Goal: Transaction & Acquisition: Purchase product/service

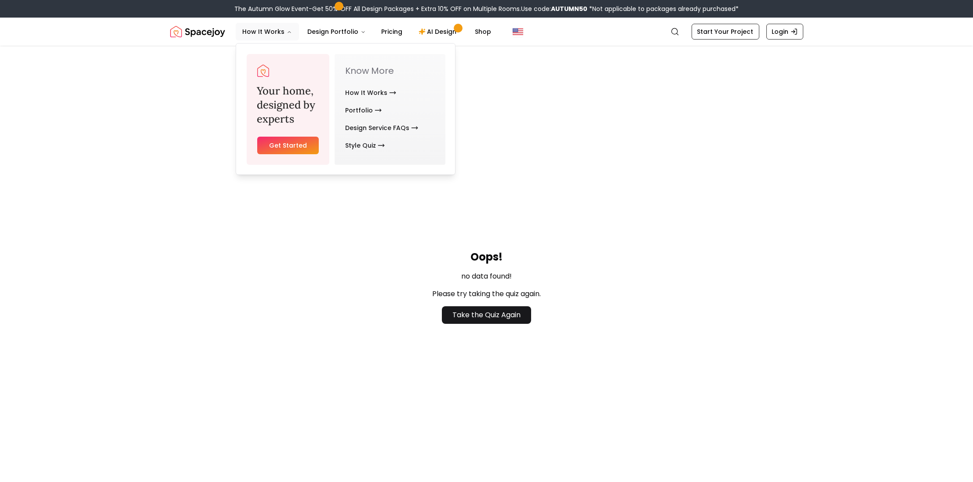
click at [301, 149] on link "Get Started" at bounding box center [288, 146] width 62 height 18
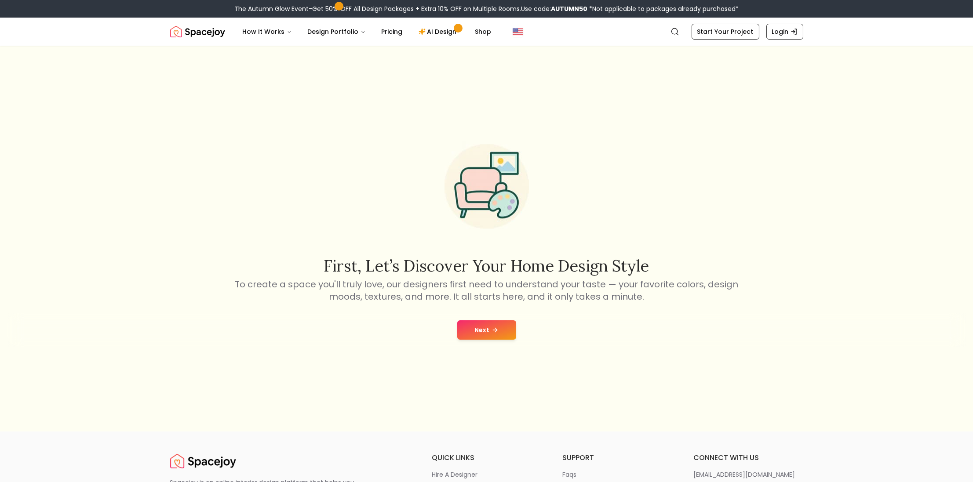
click at [492, 331] on icon at bounding box center [495, 330] width 7 height 7
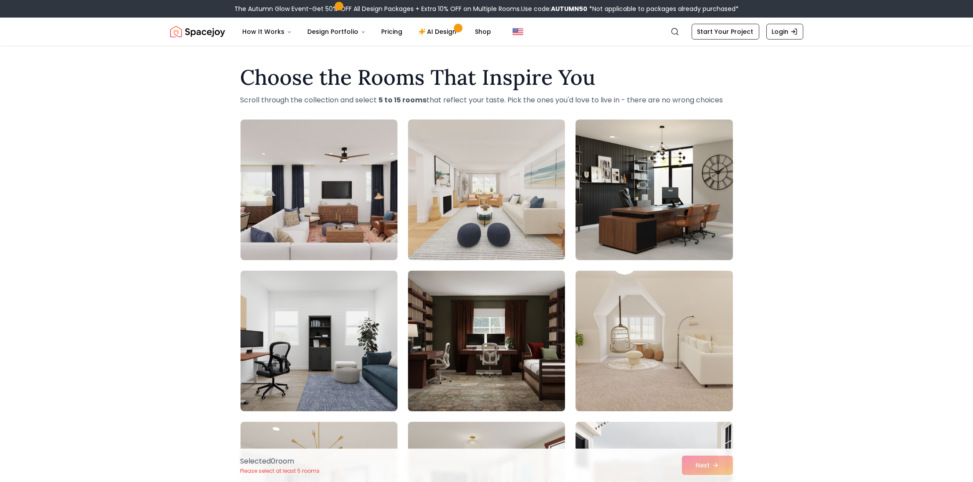
click at [505, 338] on img at bounding box center [486, 341] width 165 height 148
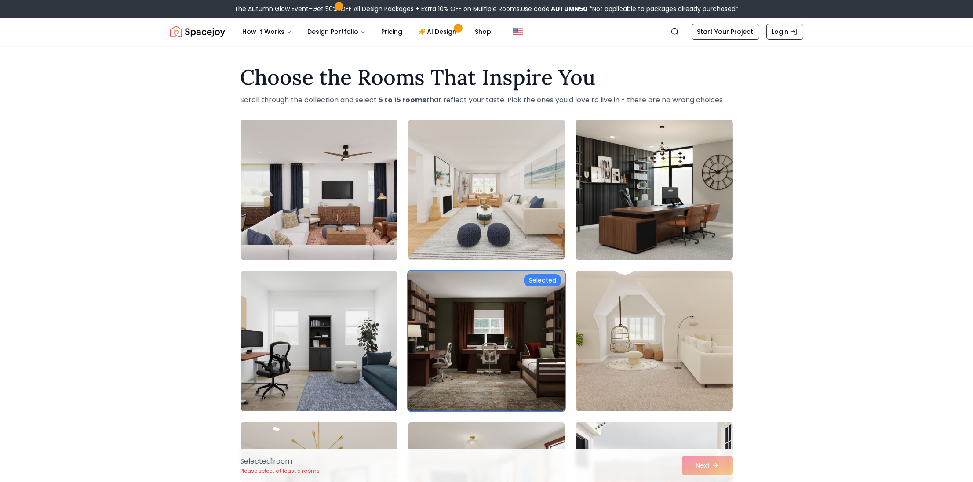
click at [347, 236] on img at bounding box center [319, 190] width 165 height 148
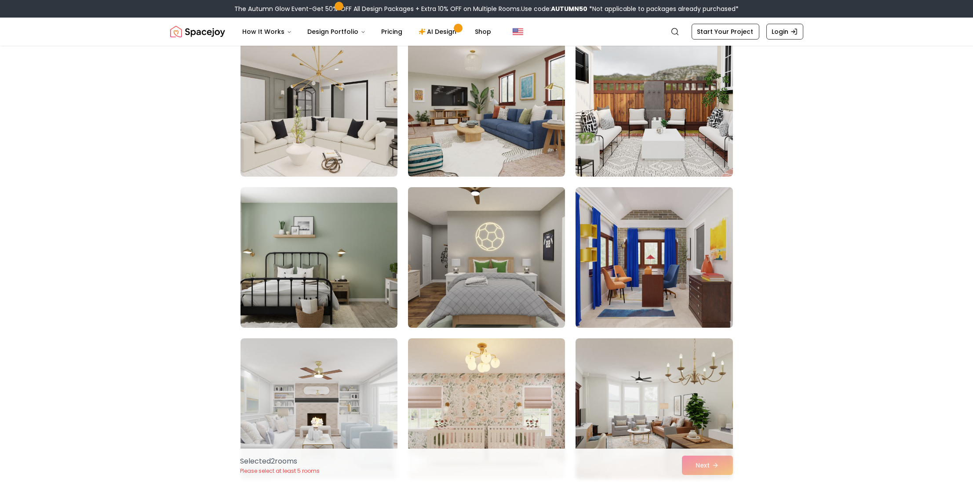
scroll to position [440, 0]
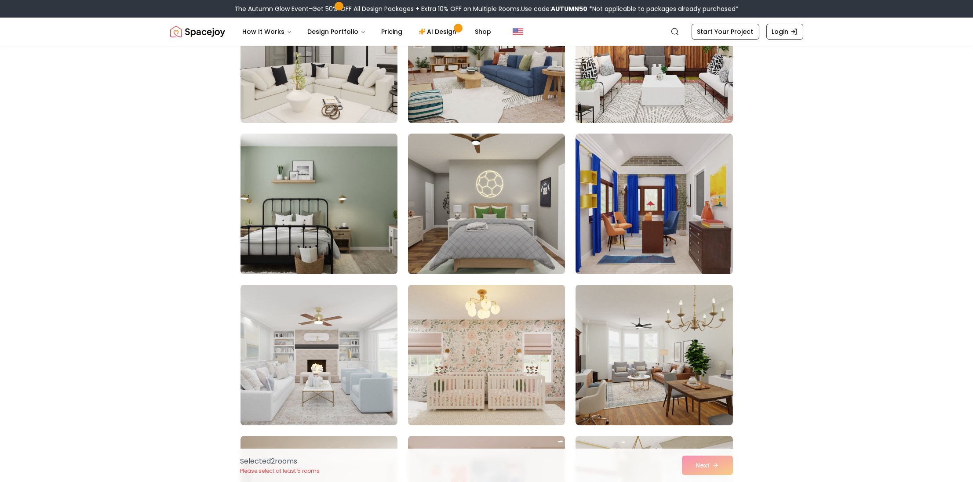
click at [361, 244] on img at bounding box center [319, 204] width 165 height 148
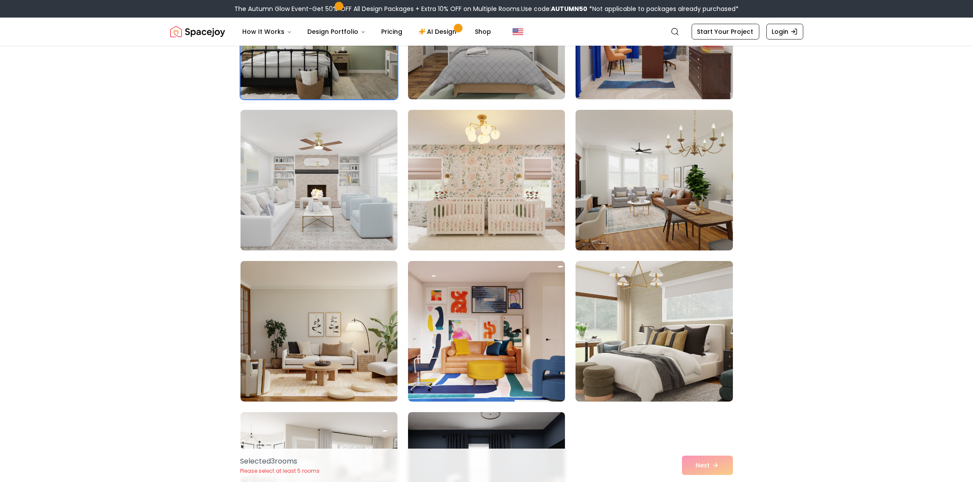
scroll to position [616, 0]
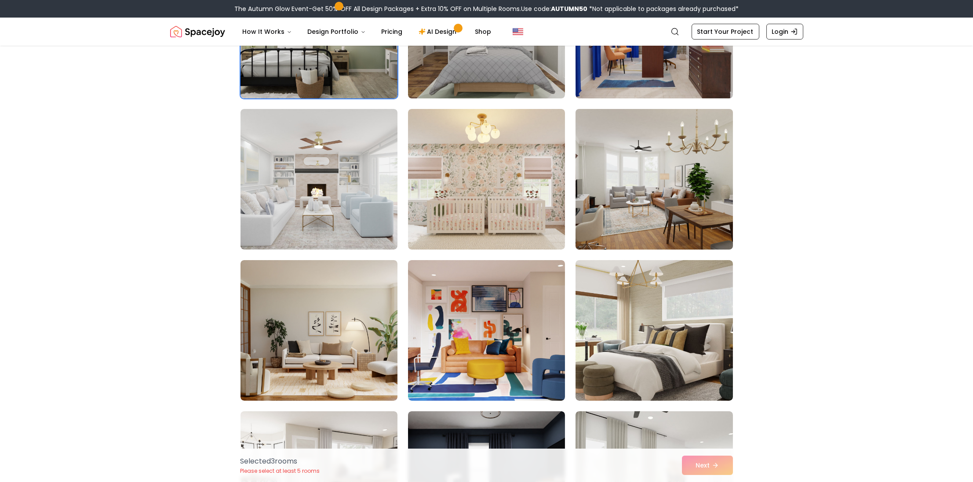
click at [671, 218] on img at bounding box center [654, 180] width 165 height 148
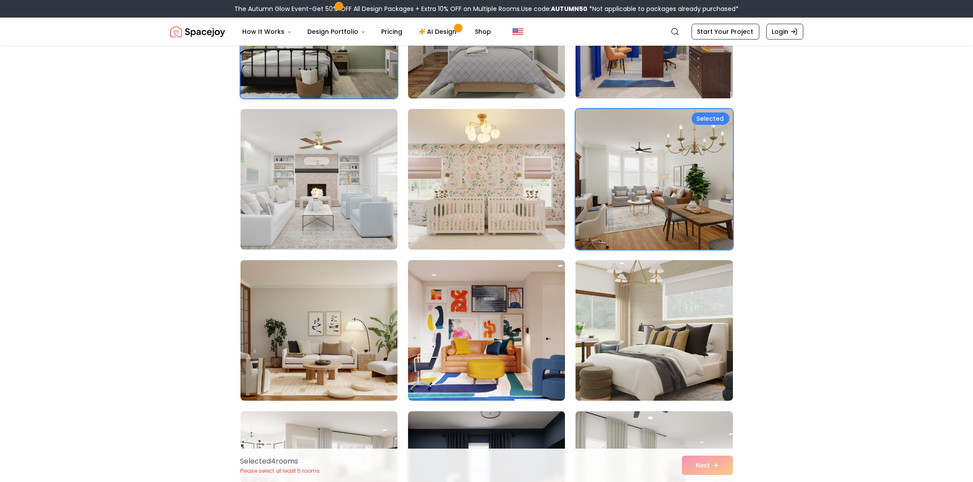
click at [646, 336] on img at bounding box center [654, 331] width 165 height 148
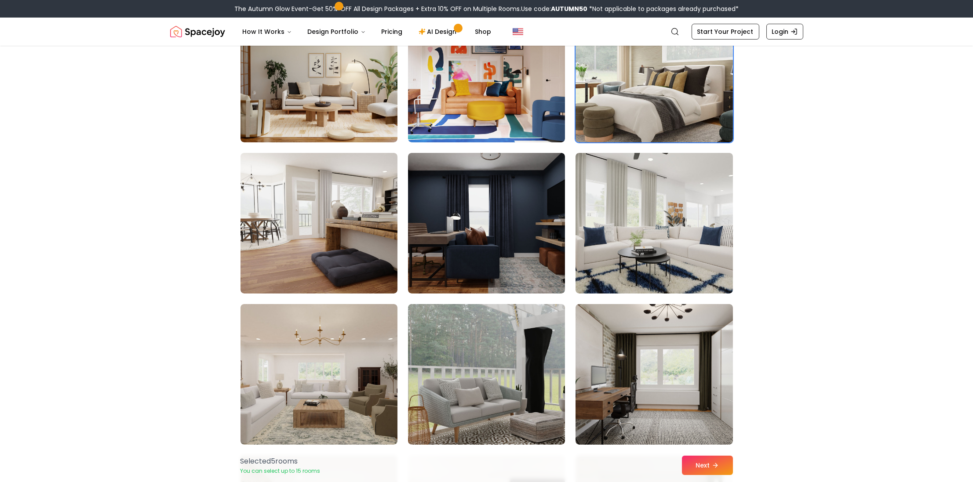
scroll to position [880, 0]
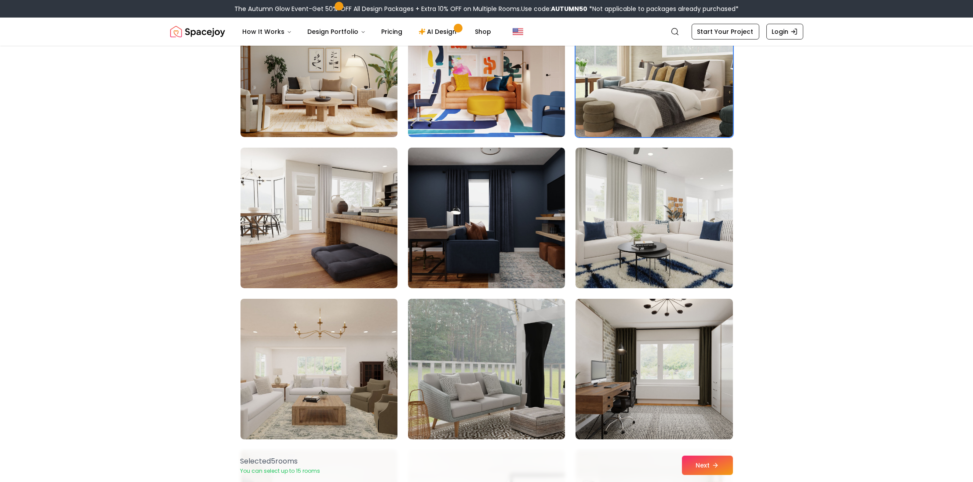
click at [366, 378] on img at bounding box center [319, 370] width 165 height 148
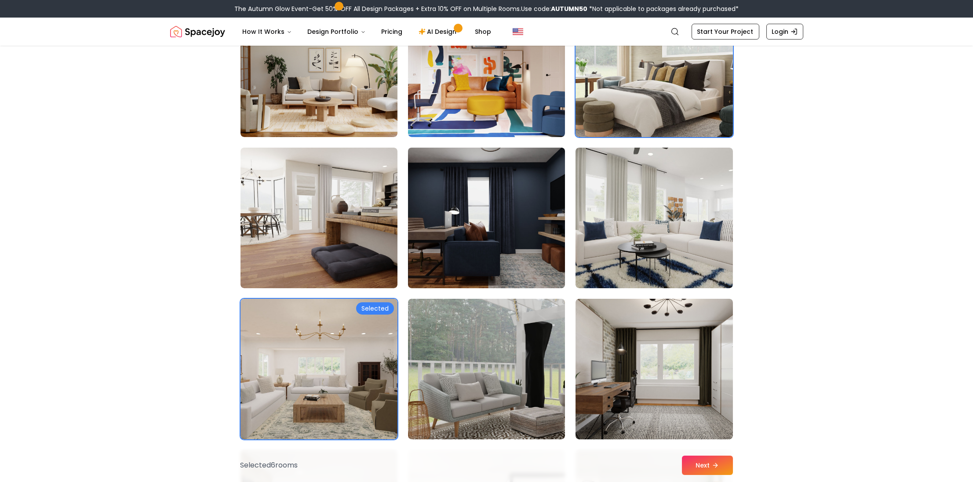
click at [501, 253] on img at bounding box center [486, 218] width 165 height 148
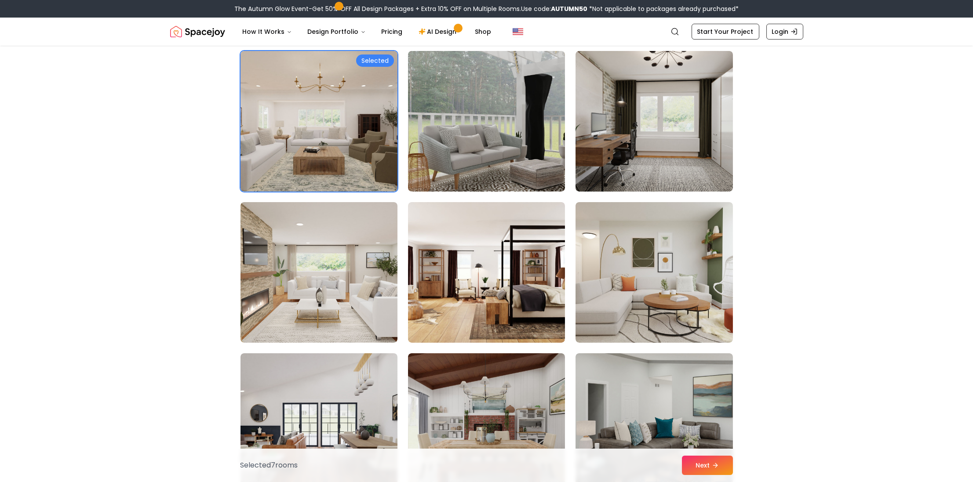
scroll to position [1143, 0]
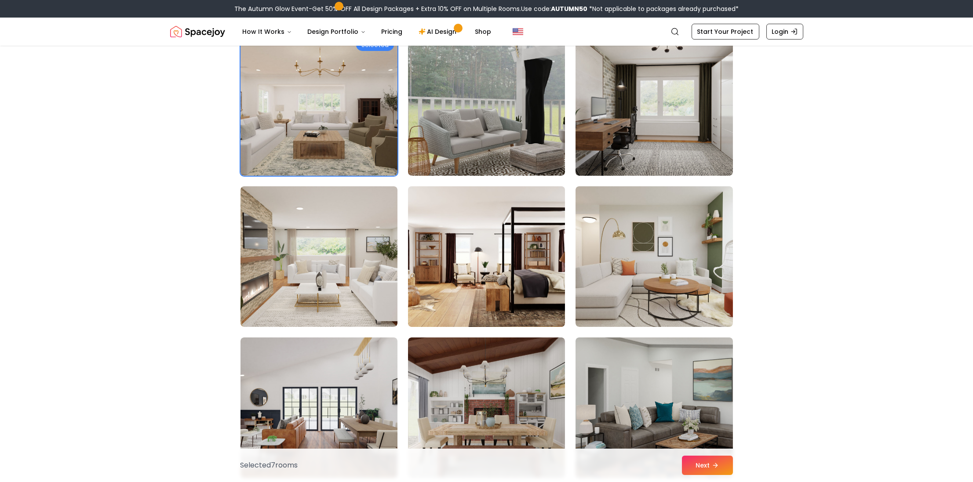
click at [479, 289] on img at bounding box center [486, 257] width 165 height 148
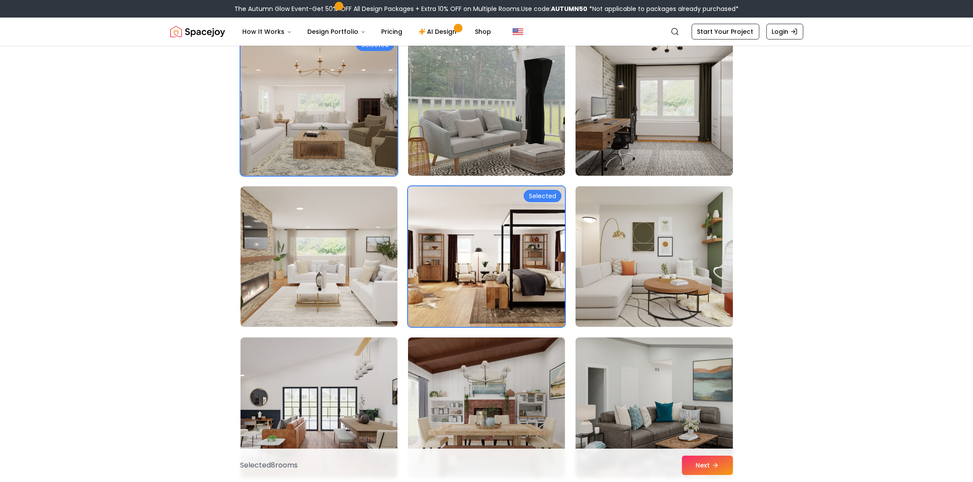
scroll to position [1187, 0]
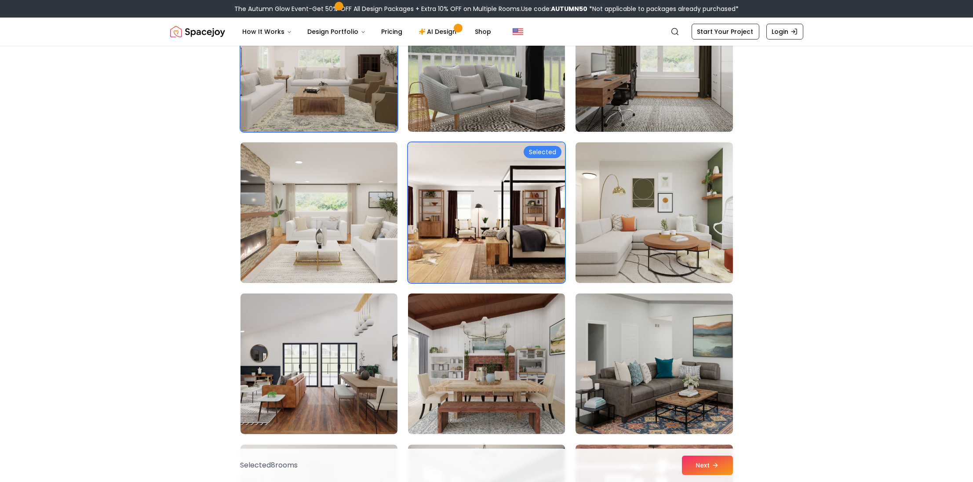
click at [268, 252] on img at bounding box center [319, 213] width 165 height 148
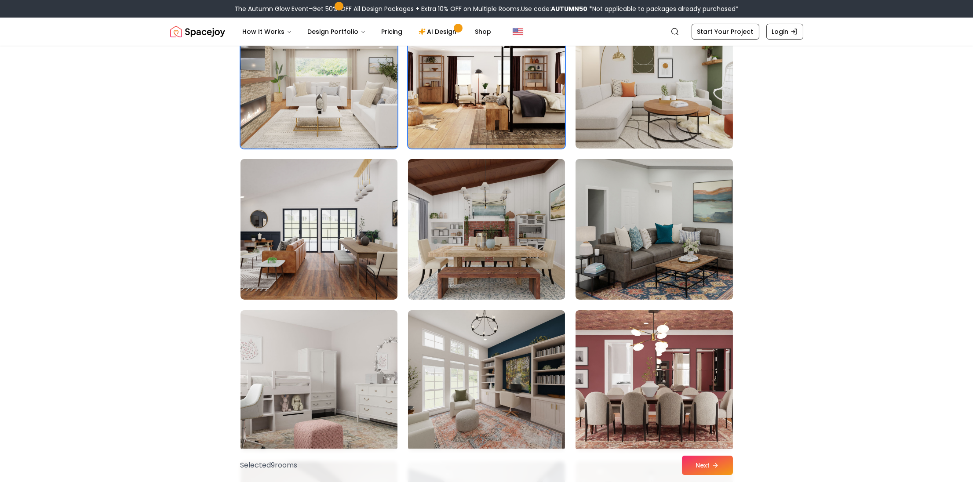
scroll to position [1363, 0]
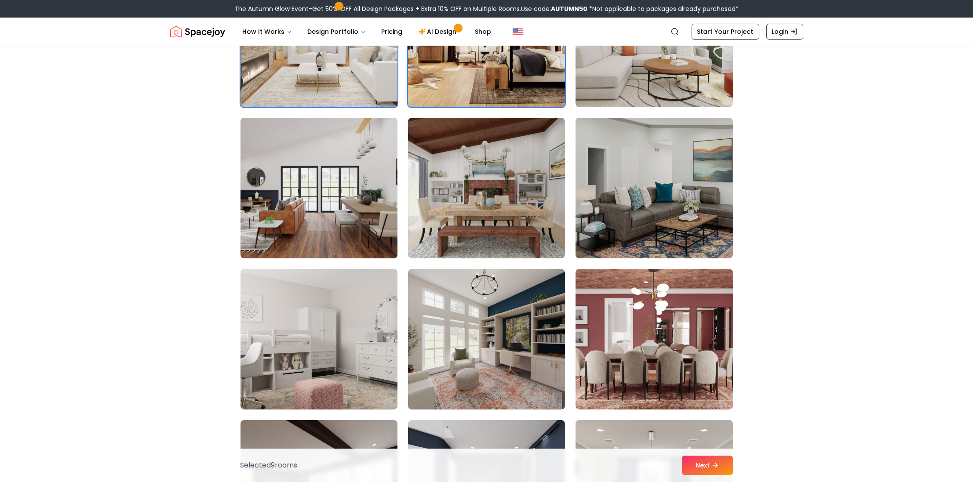
click at [262, 250] on img at bounding box center [319, 188] width 165 height 148
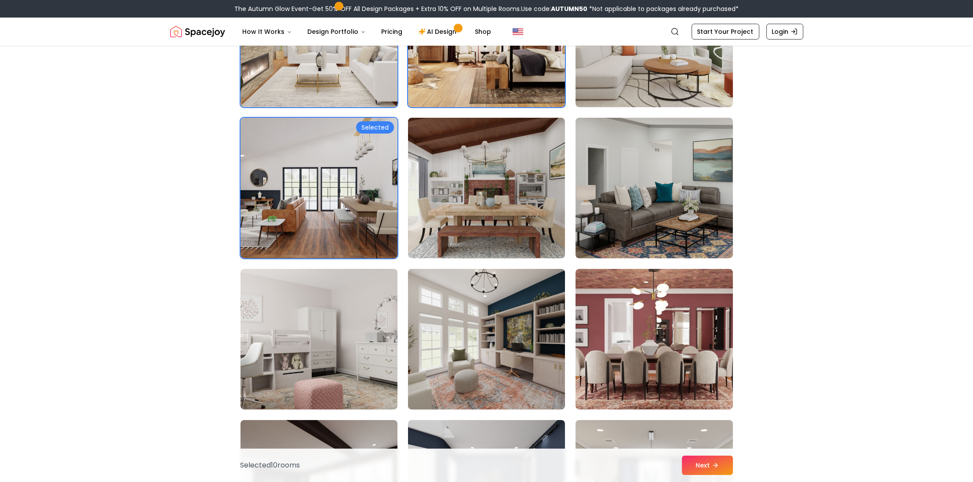
click at [479, 382] on img at bounding box center [486, 340] width 165 height 148
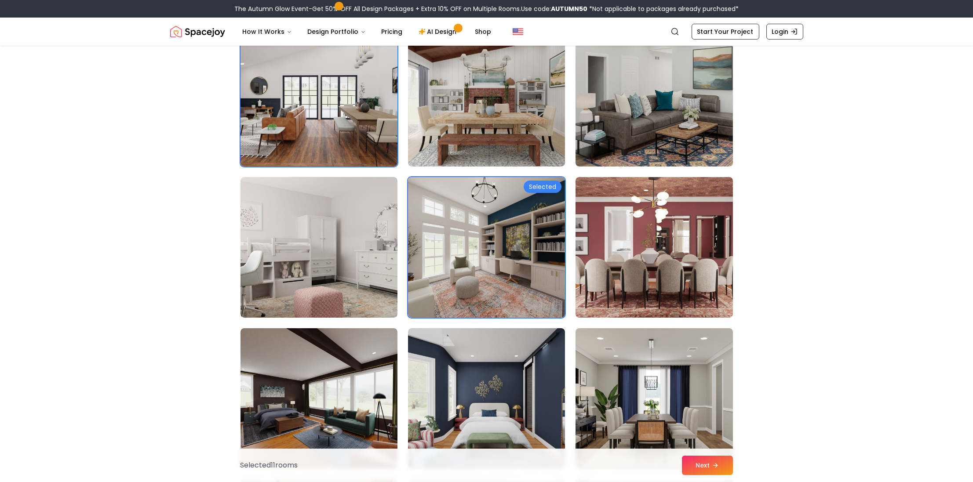
scroll to position [1627, 0]
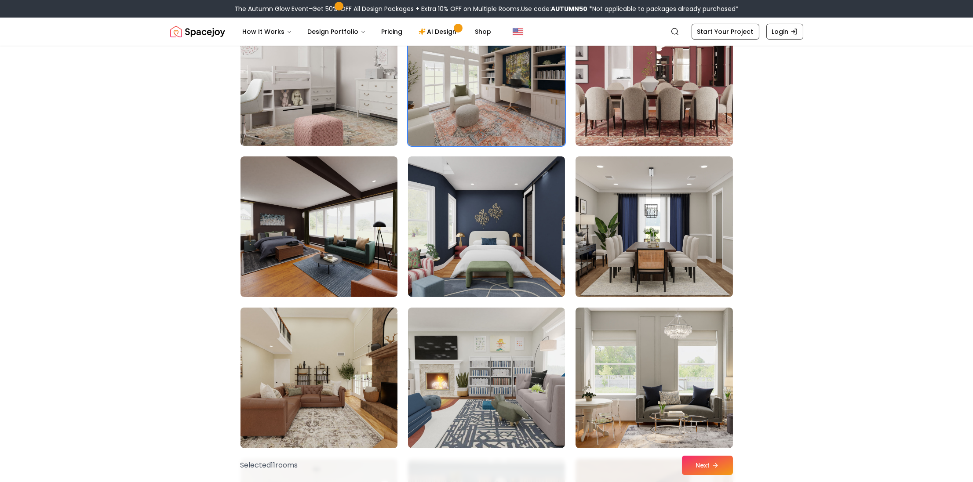
click at [285, 404] on img at bounding box center [319, 378] width 165 height 148
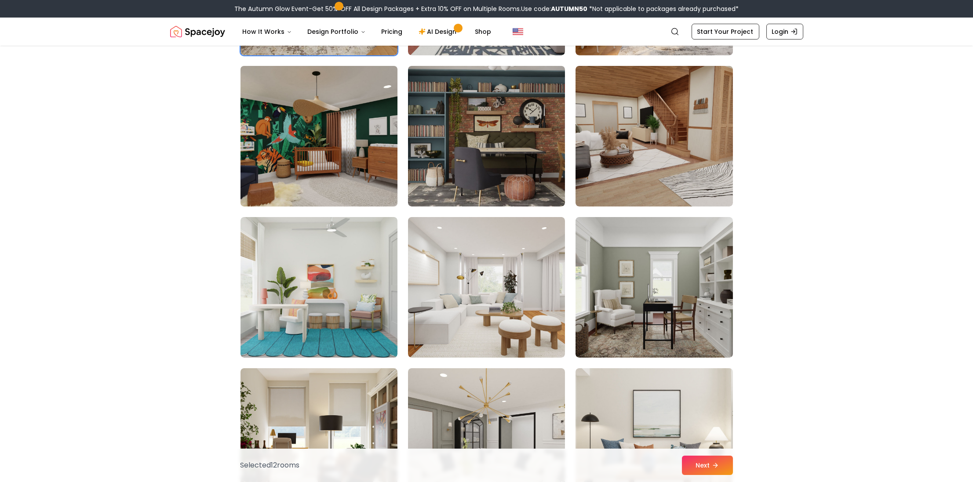
scroll to position [2023, 0]
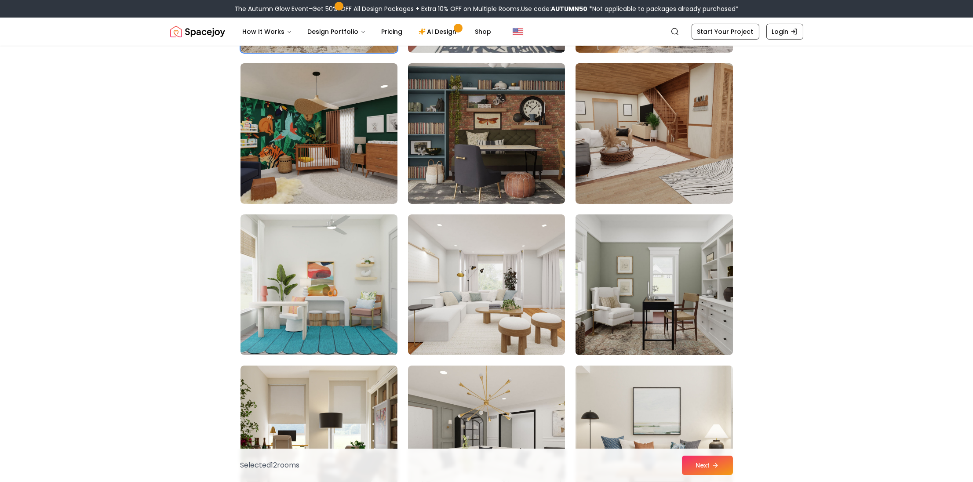
click at [683, 299] on img at bounding box center [654, 285] width 165 height 148
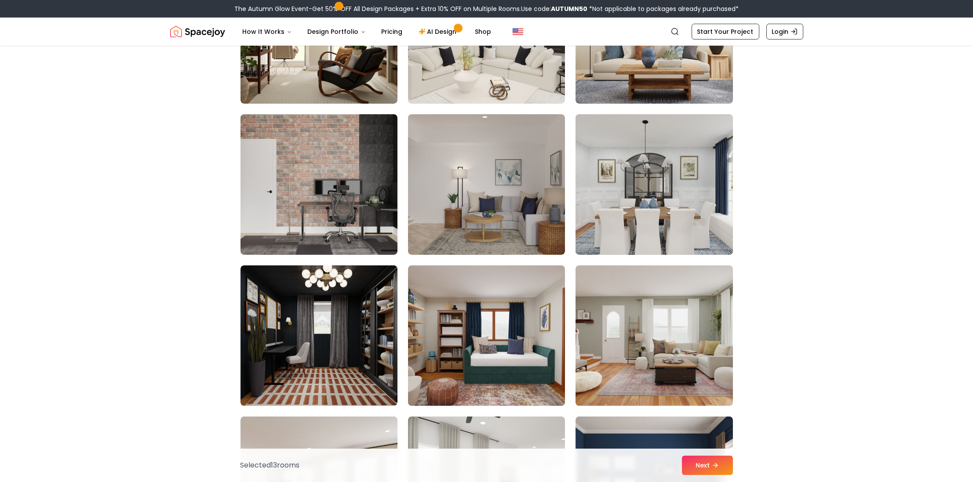
scroll to position [2551, 0]
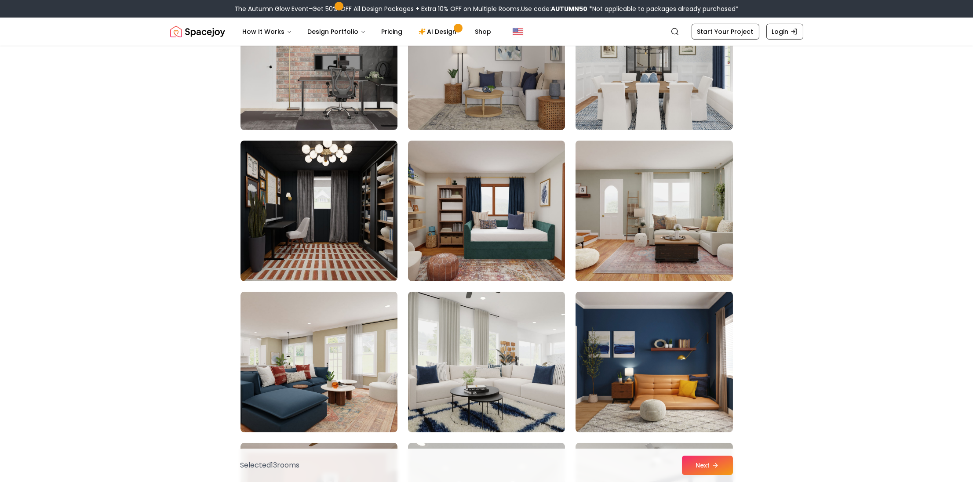
click at [615, 263] on img at bounding box center [654, 211] width 165 height 148
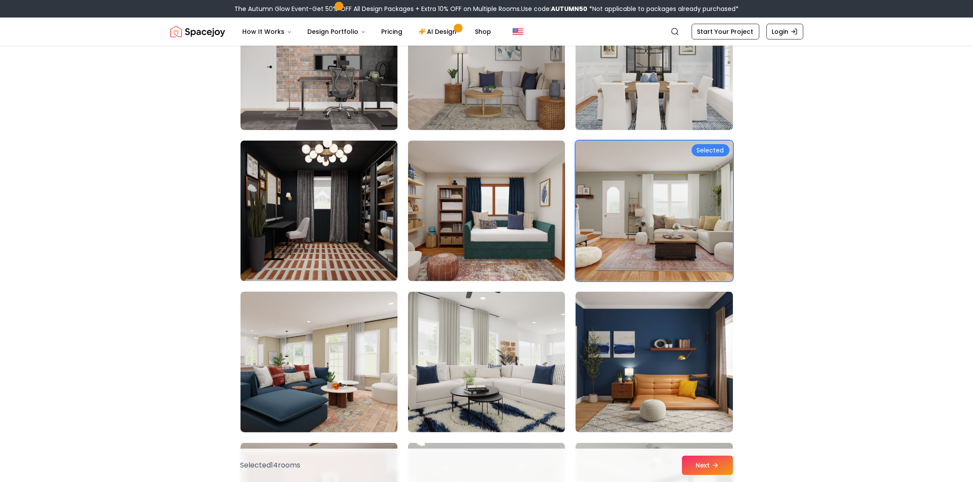
click at [334, 376] on img at bounding box center [319, 363] width 165 height 148
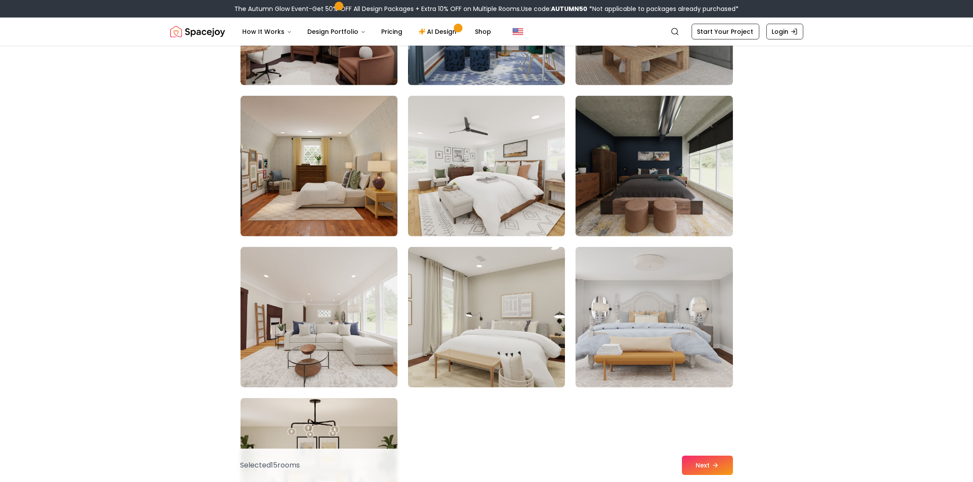
scroll to position [3211, 0]
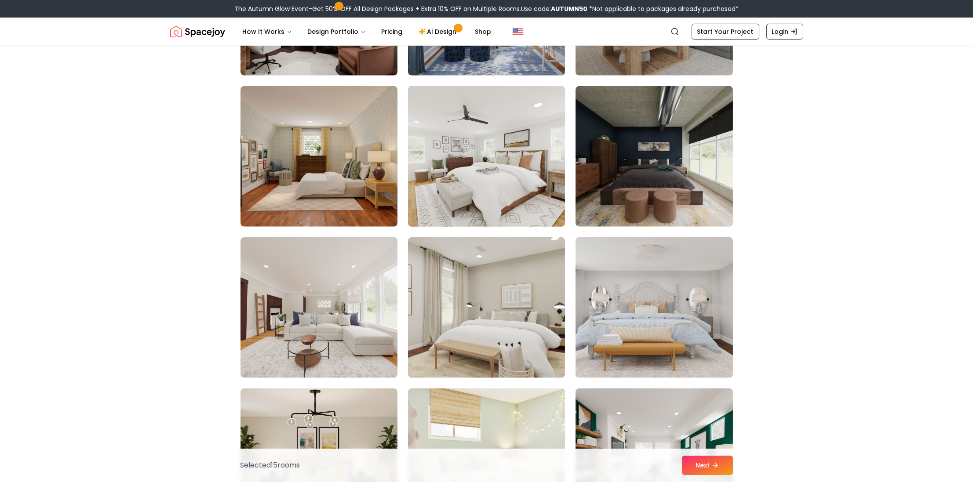
click at [536, 178] on img at bounding box center [486, 157] width 165 height 148
click at [456, 166] on img at bounding box center [486, 157] width 165 height 148
click at [726, 471] on button "Next" at bounding box center [707, 465] width 51 height 19
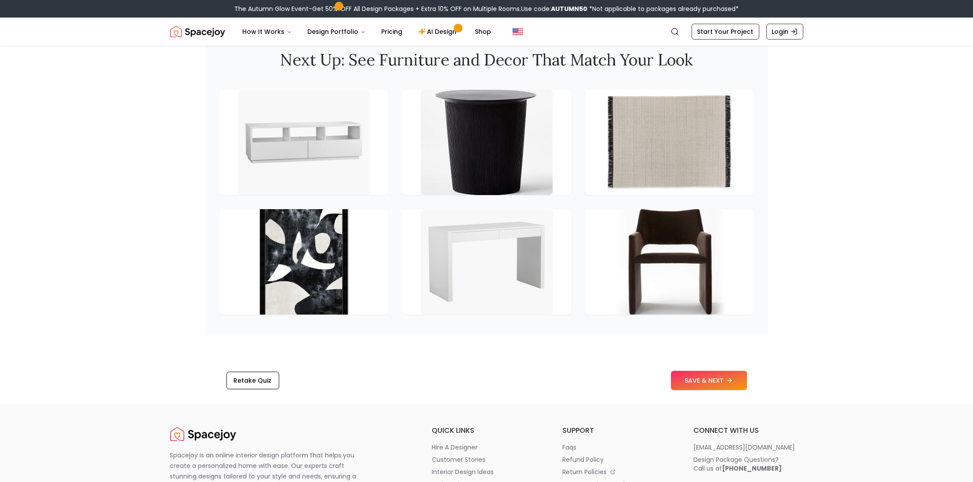
scroll to position [1319, 0]
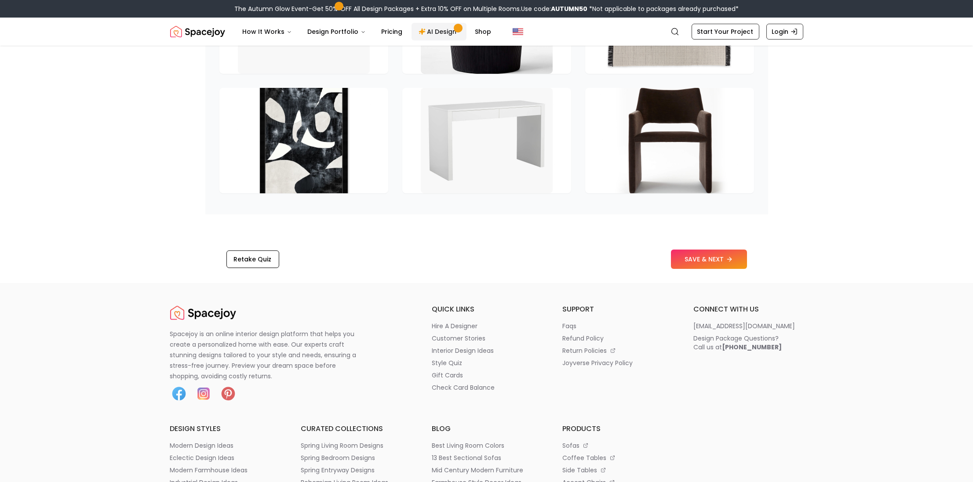
click at [422, 31] on link "AI Design" at bounding box center [439, 32] width 55 height 18
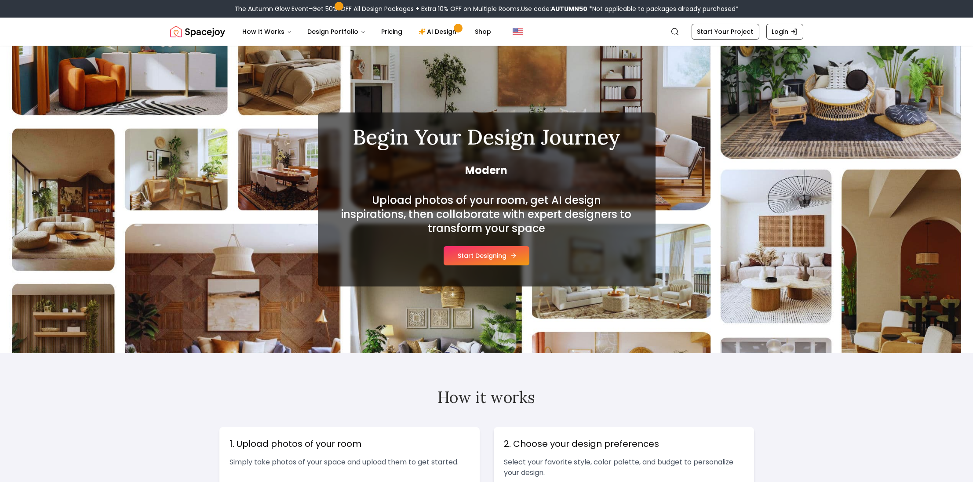
click at [486, 257] on button "Start Designing" at bounding box center [487, 255] width 86 height 19
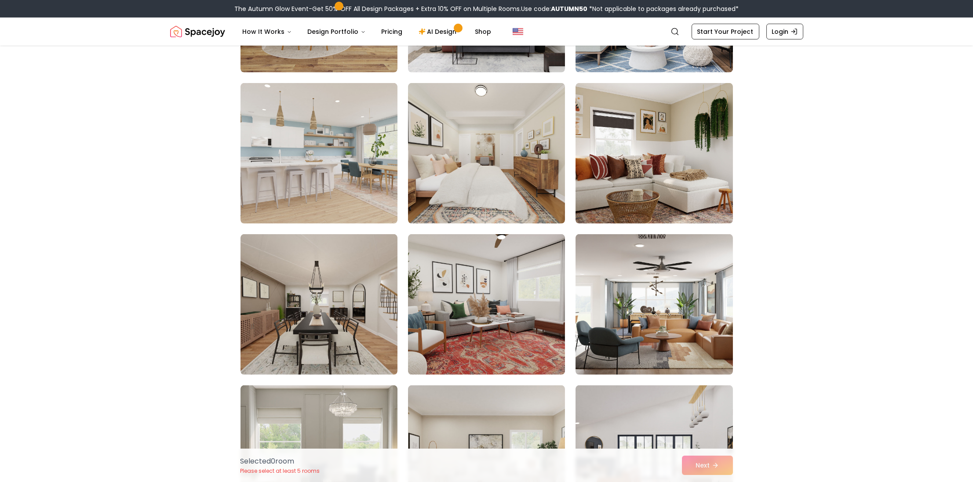
scroll to position [4384, 0]
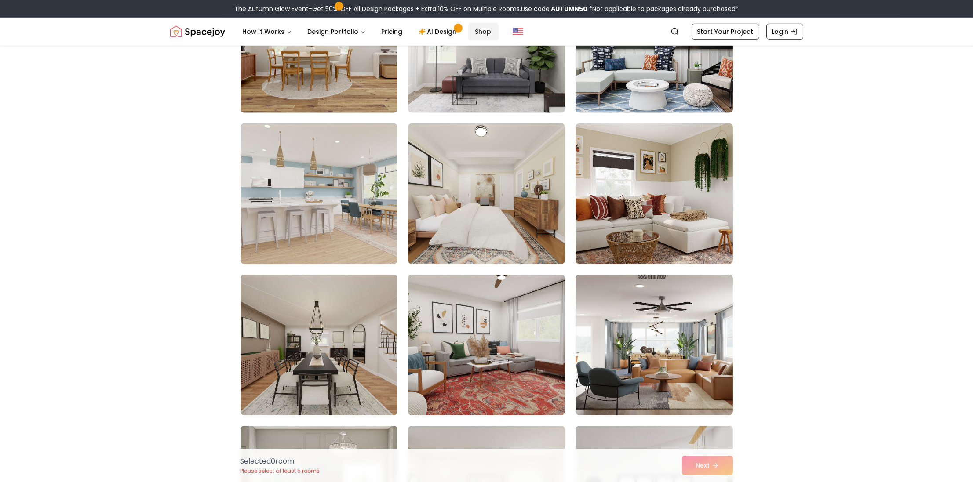
click at [479, 29] on link "Shop" at bounding box center [483, 32] width 30 height 18
